Goal: Task Accomplishment & Management: Manage account settings

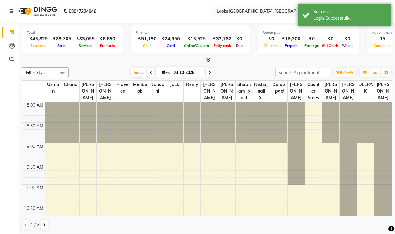
select select "en"
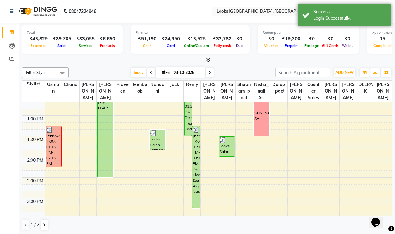
scroll to position [192, 0]
click at [235, 11] on input "text" at bounding box center [261, 12] width 91 height 6
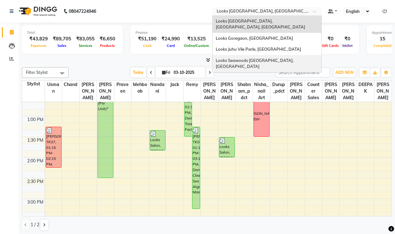
click at [216, 58] on span "Looks Seawoods [GEOGRAPHIC_DATA], [GEOGRAPHIC_DATA]" at bounding box center [255, 63] width 79 height 11
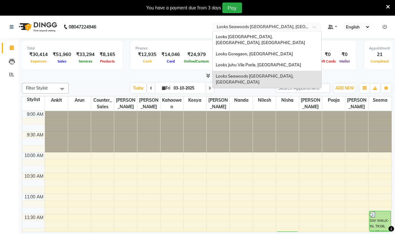
click at [217, 29] on input "text" at bounding box center [261, 27] width 91 height 6
click at [216, 51] on span "Looks Goregaon, [GEOGRAPHIC_DATA]" at bounding box center [254, 53] width 77 height 5
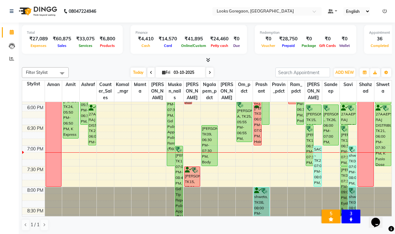
click at [214, 16] on nav "08047224946 Select Location × Looks Goregaon, Mumbai Default Panel My Panel Eng…" at bounding box center [197, 11] width 395 height 22
click at [216, 9] on input "text" at bounding box center [261, 12] width 91 height 6
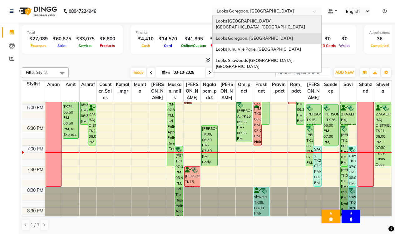
click at [216, 22] on span "Looks [GEOGRAPHIC_DATA], [GEOGRAPHIC_DATA], [GEOGRAPHIC_DATA]" at bounding box center [260, 23] width 89 height 11
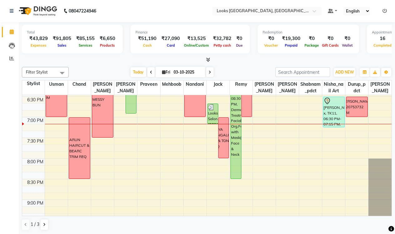
scroll to position [445, 0]
